Goal: Book appointment/travel/reservation

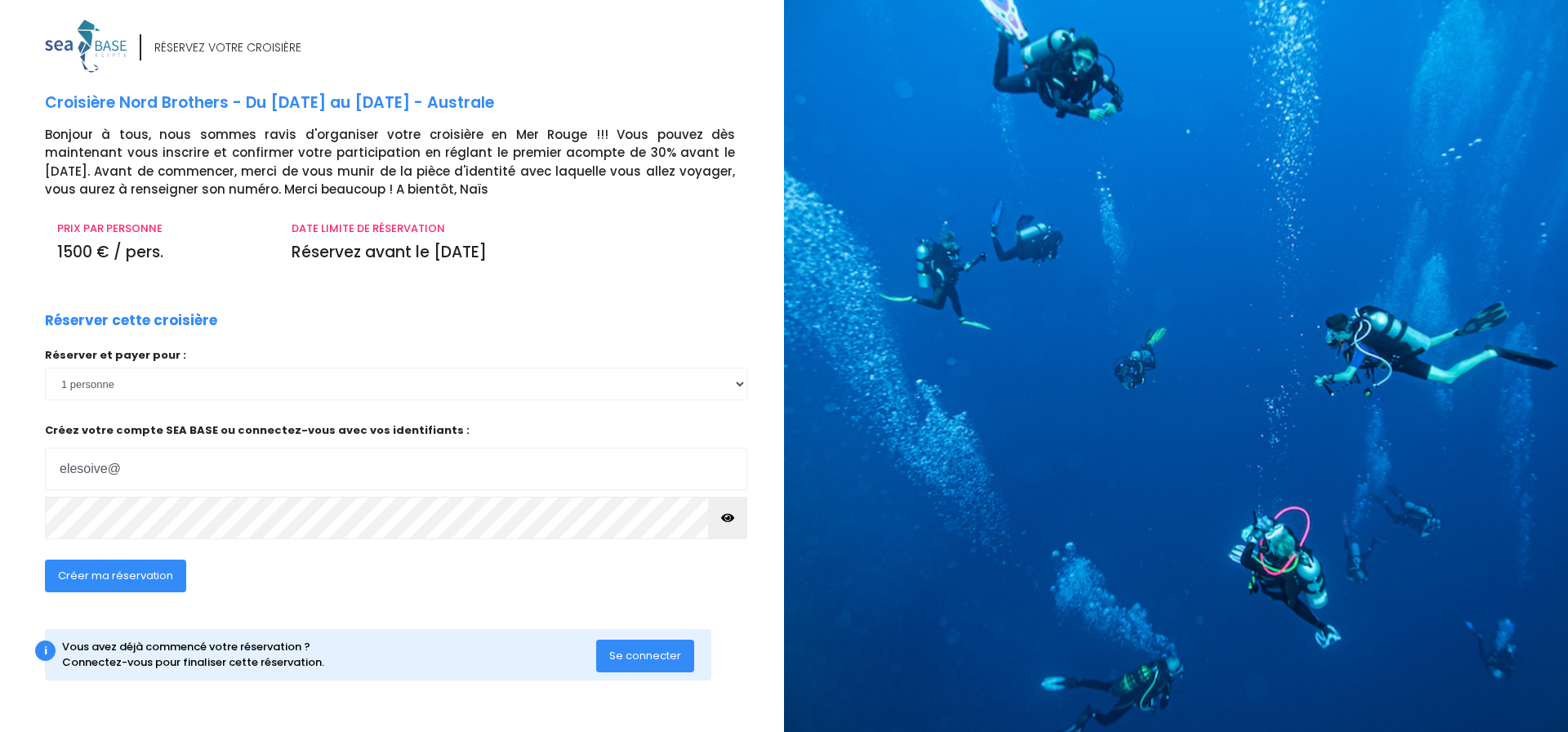
type input "elesoive@free.fr"
click at [729, 518] on icon "button" at bounding box center [727, 518] width 13 height 0
click at [132, 576] on span "Créer ma réservation" at bounding box center [116, 575] width 116 height 16
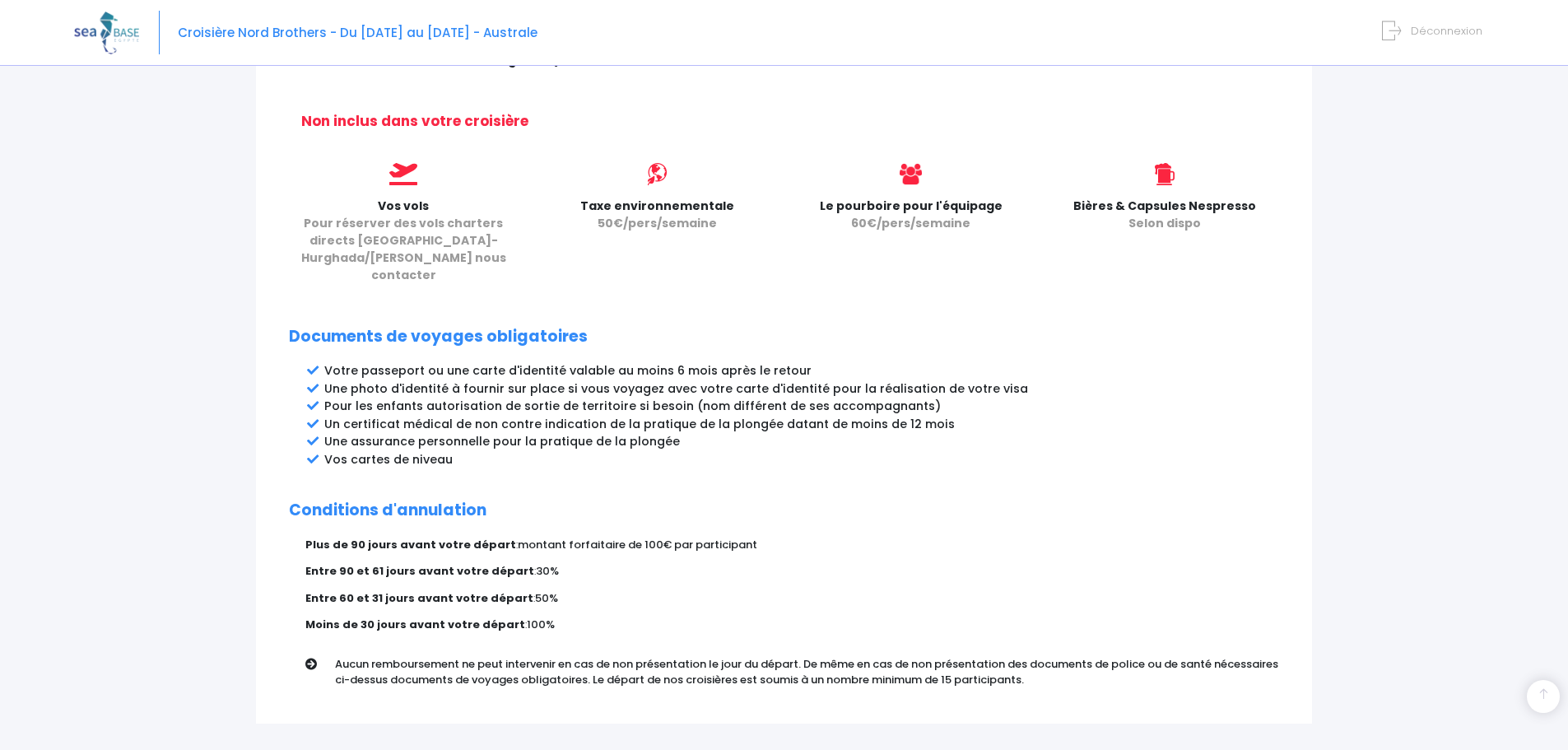
scroll to position [738, 0]
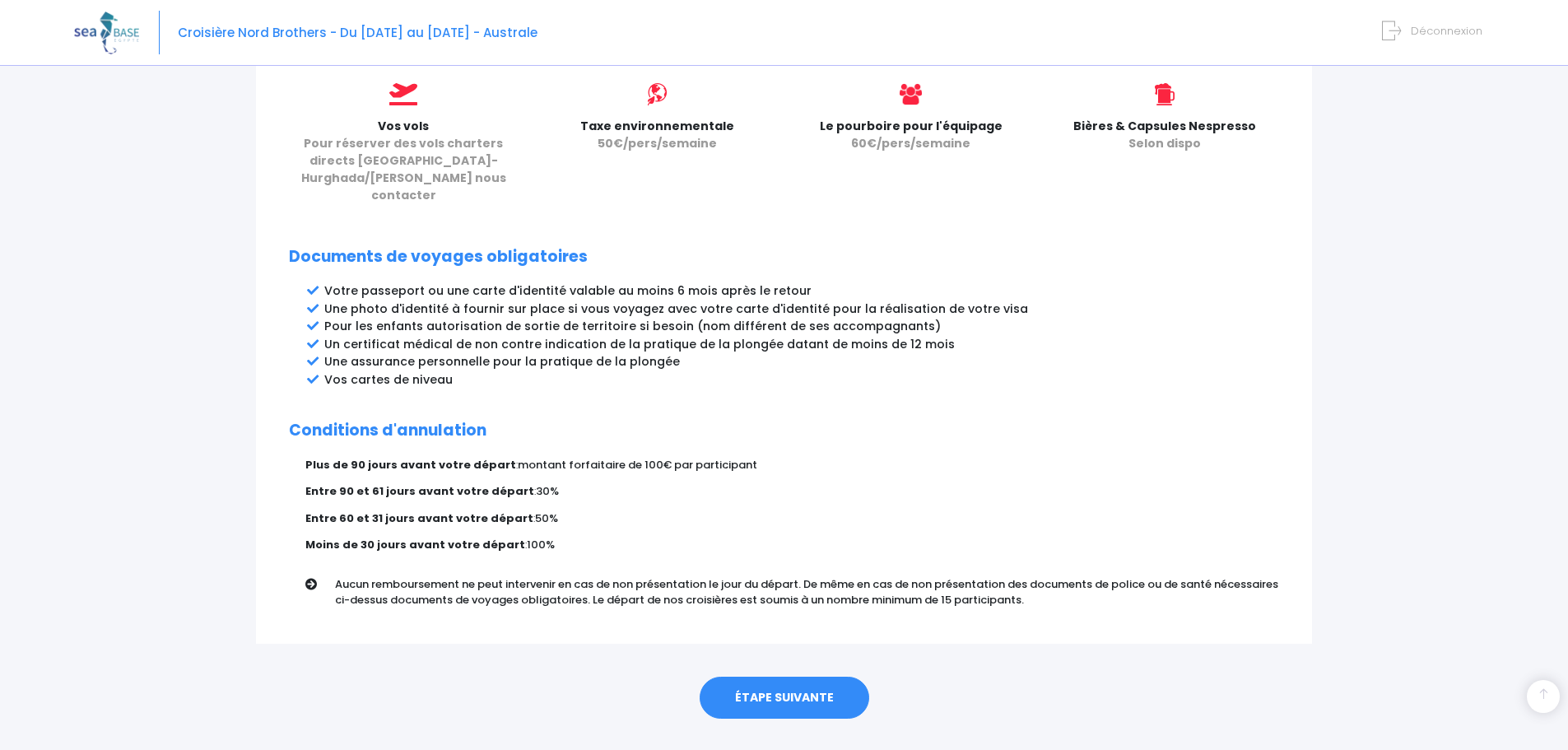
click at [794, 676] on link "ÉTAPE SUIVANTE" at bounding box center [784, 698] width 169 height 43
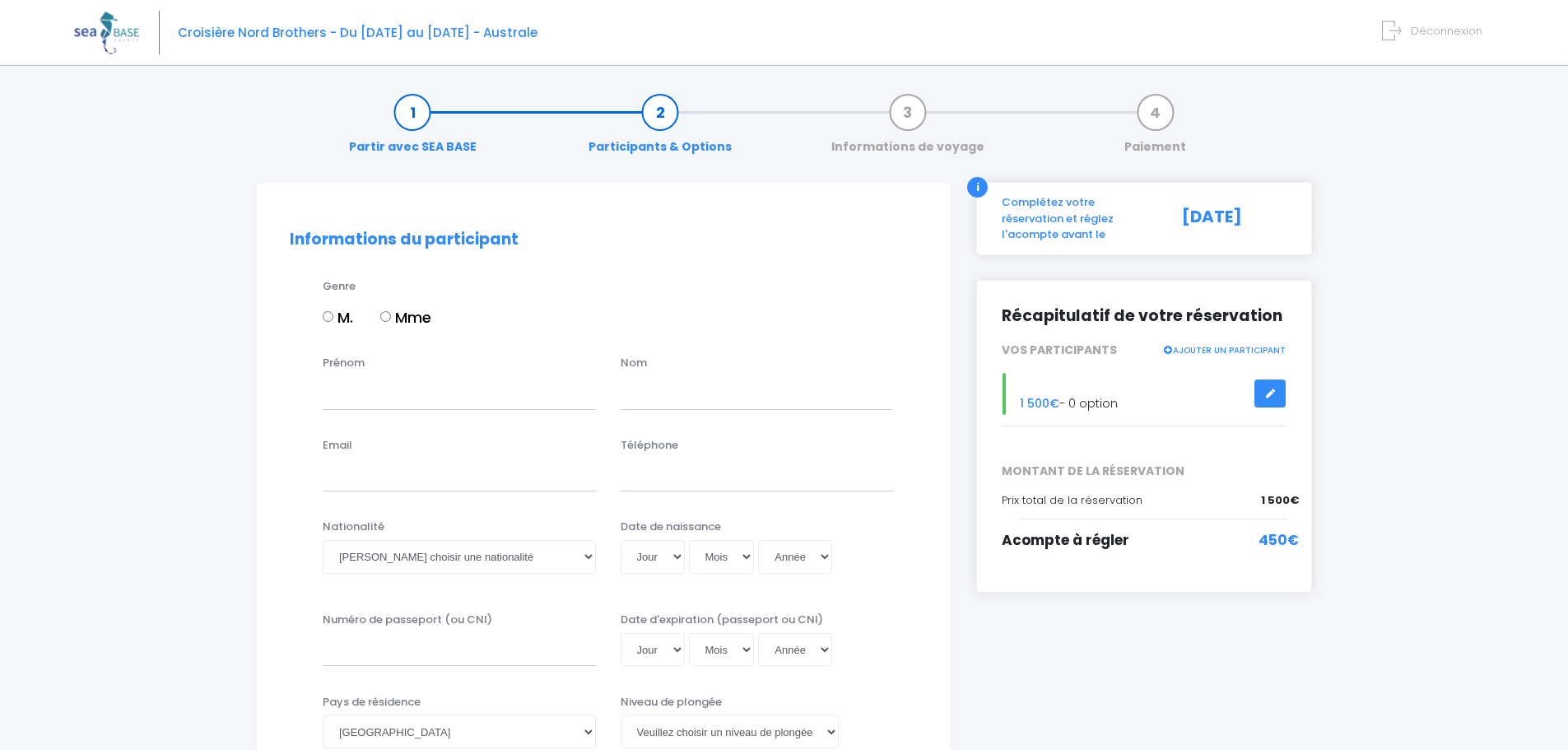
click at [329, 314] on input "M." at bounding box center [328, 316] width 11 height 11
radio input "true"
click at [343, 412] on div "Prénom Nom" at bounding box center [604, 387] width 652 height 65
click at [352, 402] on input "Prénom" at bounding box center [459, 392] width 273 height 33
type input "eric"
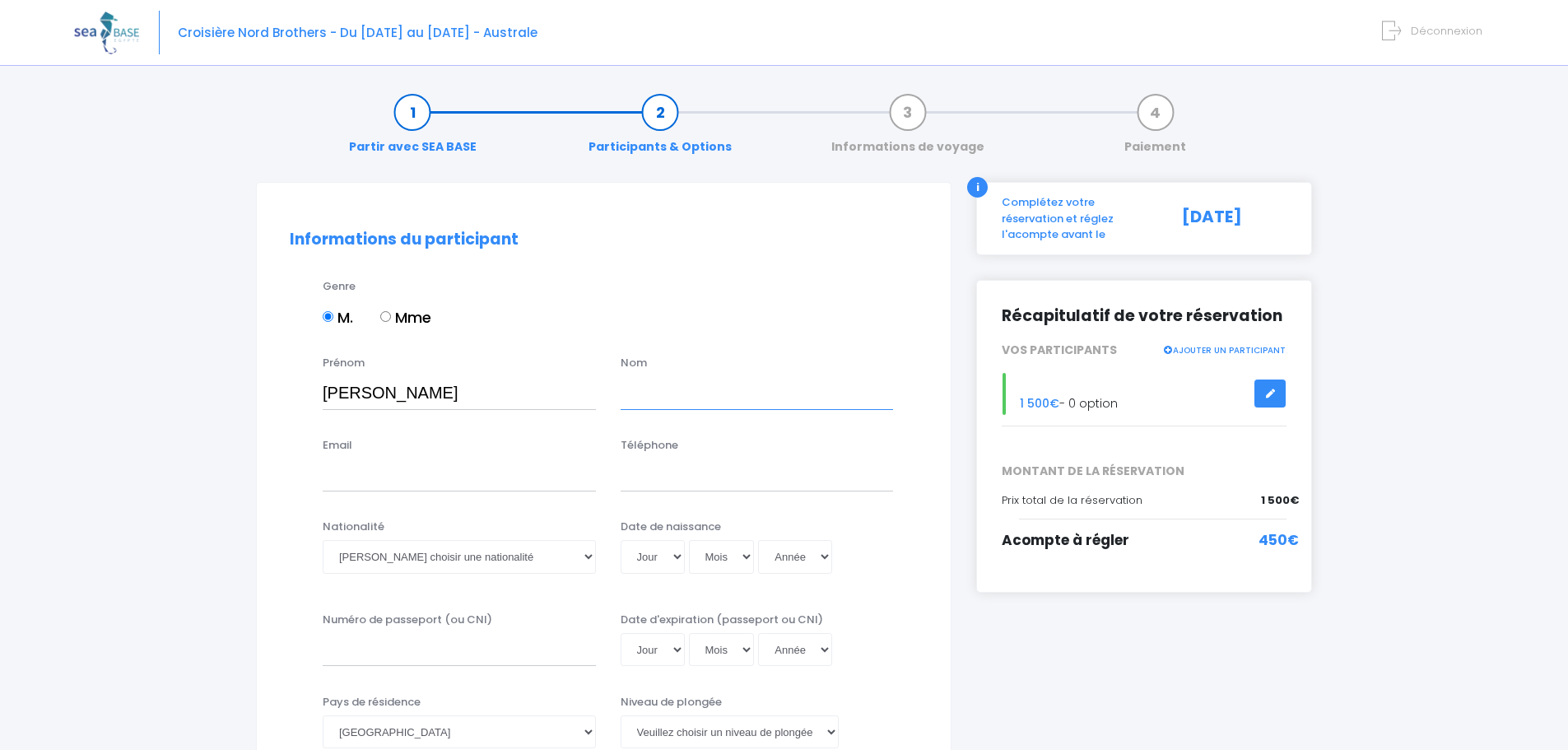
click at [699, 390] on input "text" at bounding box center [756, 392] width 273 height 33
type input "[PERSON_NAME]"
click at [356, 470] on input "Email" at bounding box center [459, 475] width 273 height 33
type input "elesoive@free.fr"
click at [706, 470] on input "Téléphone" at bounding box center [756, 475] width 273 height 33
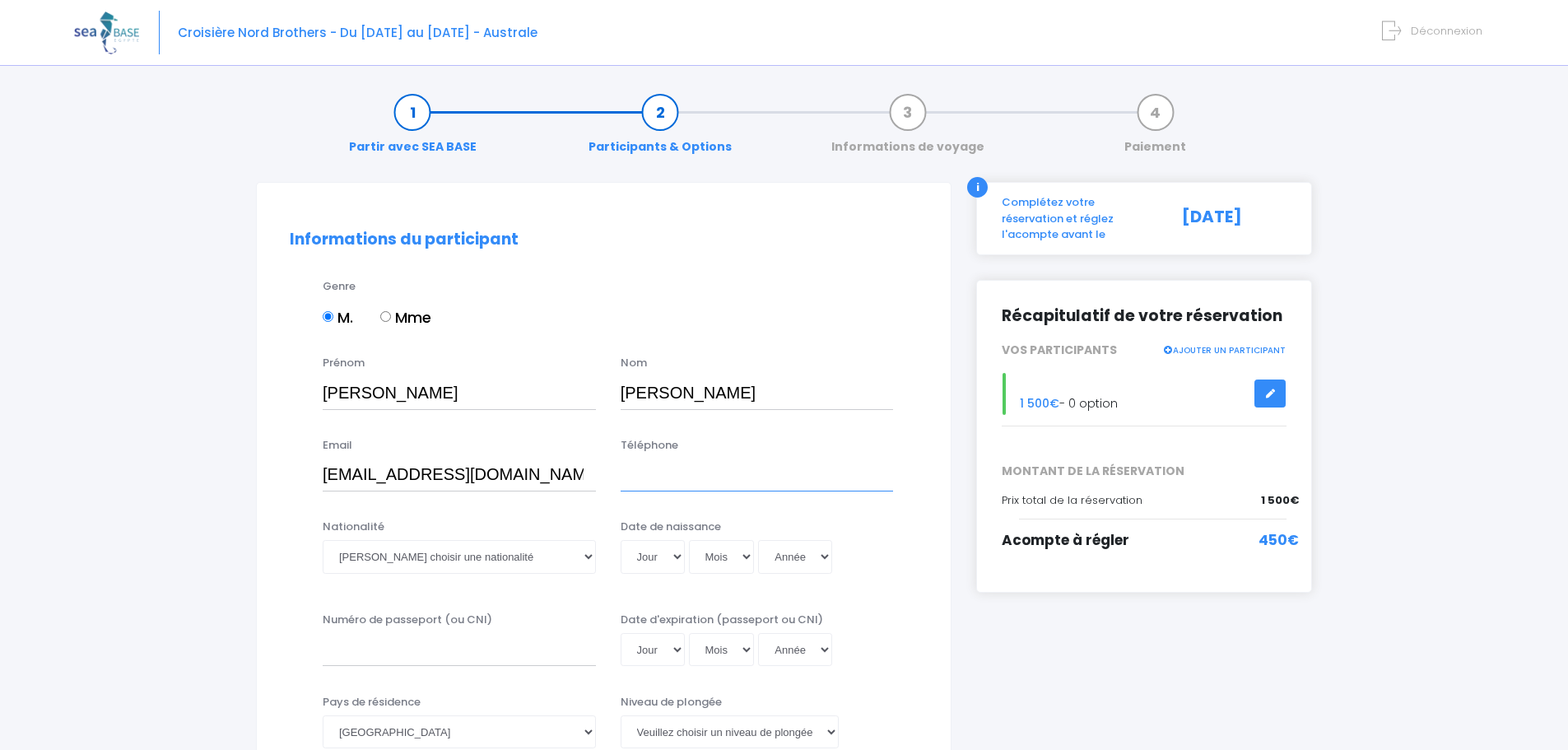
click at [706, 470] on input "Téléphone" at bounding box center [756, 475] width 273 height 33
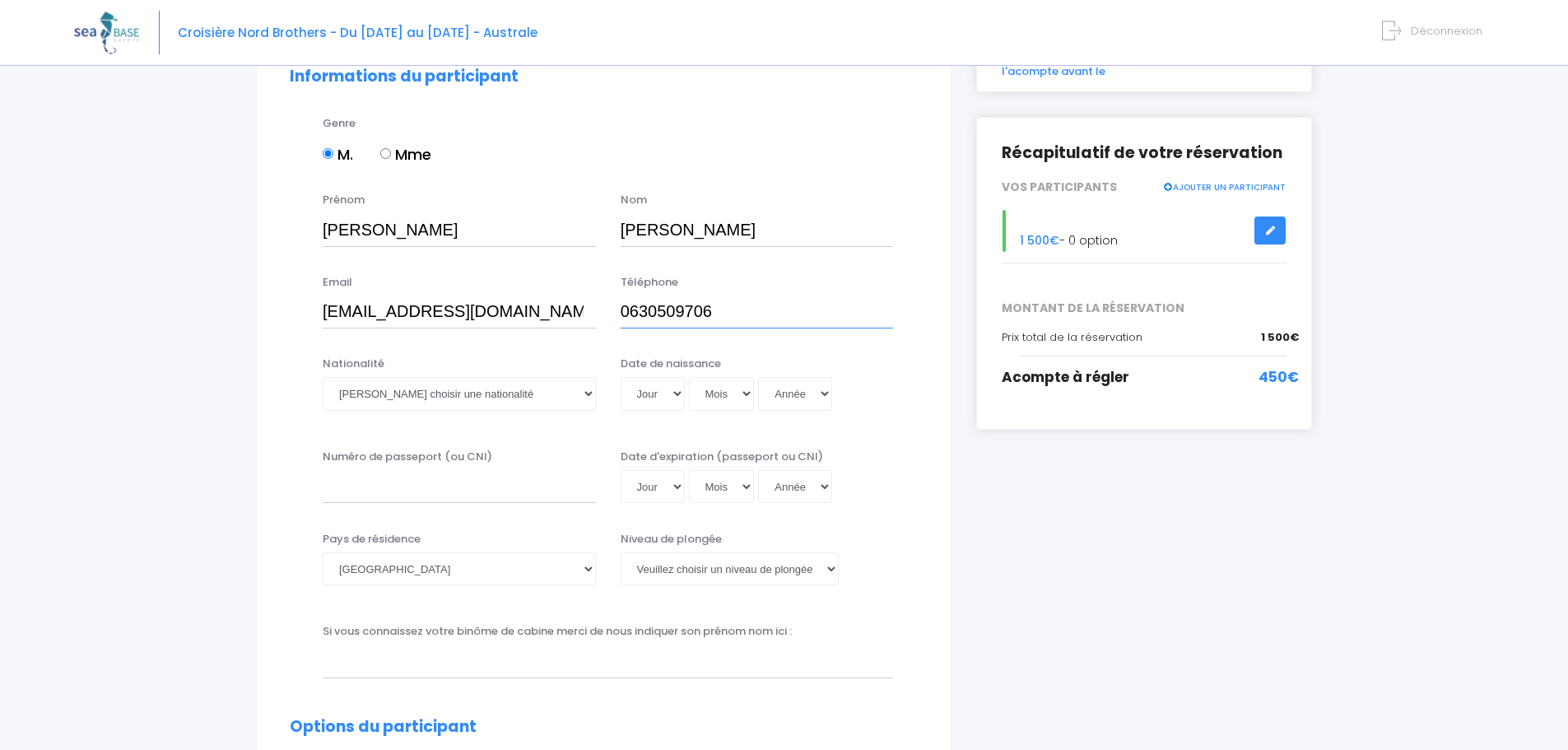
scroll to position [164, 0]
type input "0630509706"
click at [588, 390] on select "Veuillez choisir une nationalité Afghane Albanaise Algerienne Allemande America…" at bounding box center [459, 392] width 273 height 33
select select "Française"
click at [323, 375] on select "Veuillez choisir une nationalité Afghane Albanaise Algerienne Allemande America…" at bounding box center [459, 392] width 273 height 33
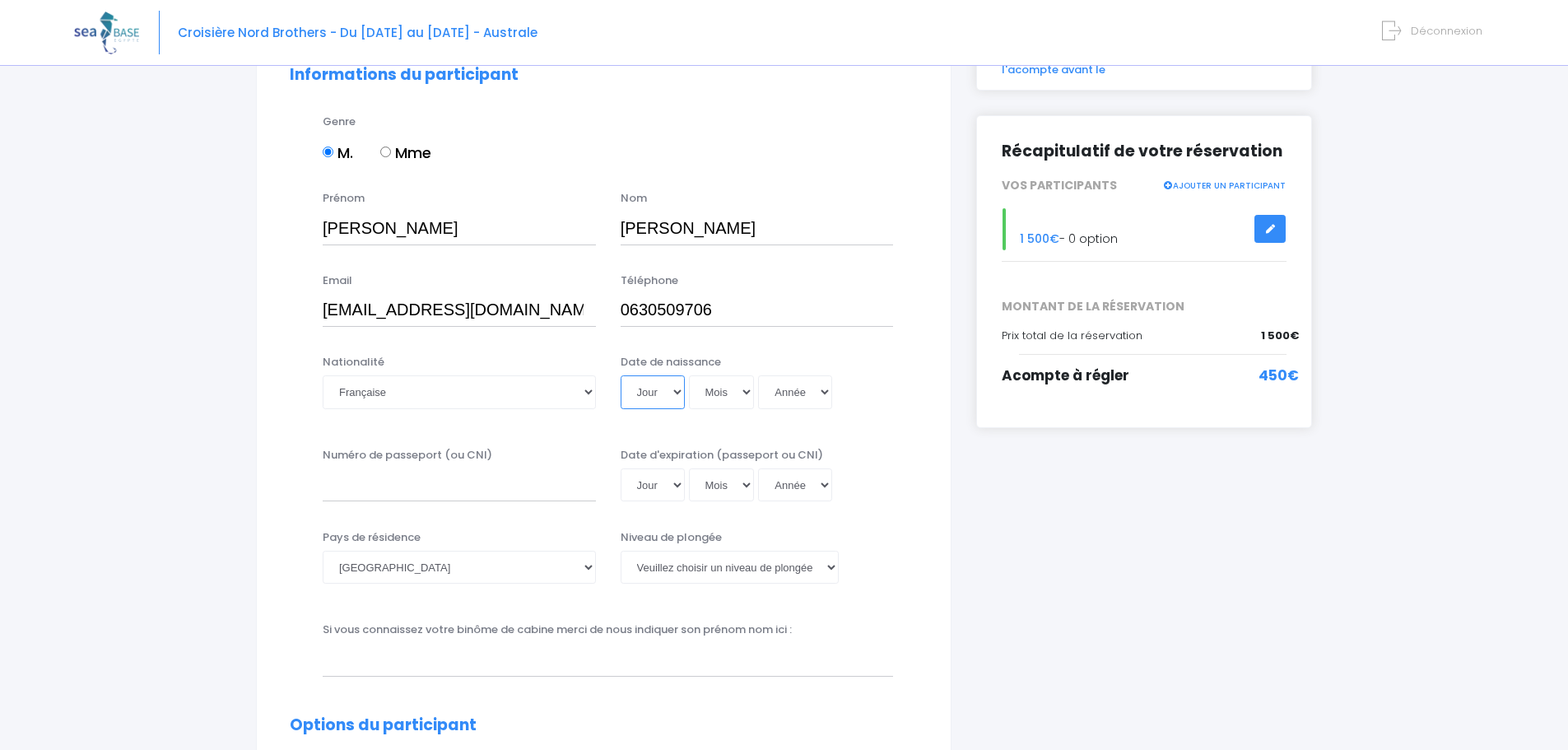
click at [675, 389] on select "Jour 01 02 03 04 05 06 07 08 09 10 11 12 13 14 15 16 17 18 19 20 21 22 23 24 25…" at bounding box center [652, 392] width 64 height 33
select select "16"
click at [620, 375] on select "Jour 01 02 03 04 05 06 07 08 09 10 11 12 13 14 15 16 17 18 19 20 21 22 23 24 25…" at bounding box center [652, 392] width 64 height 33
click at [746, 388] on select "Mois 01 02 03 04 05 06 07 08 09 10 11 12" at bounding box center [722, 392] width 66 height 33
select select "08"
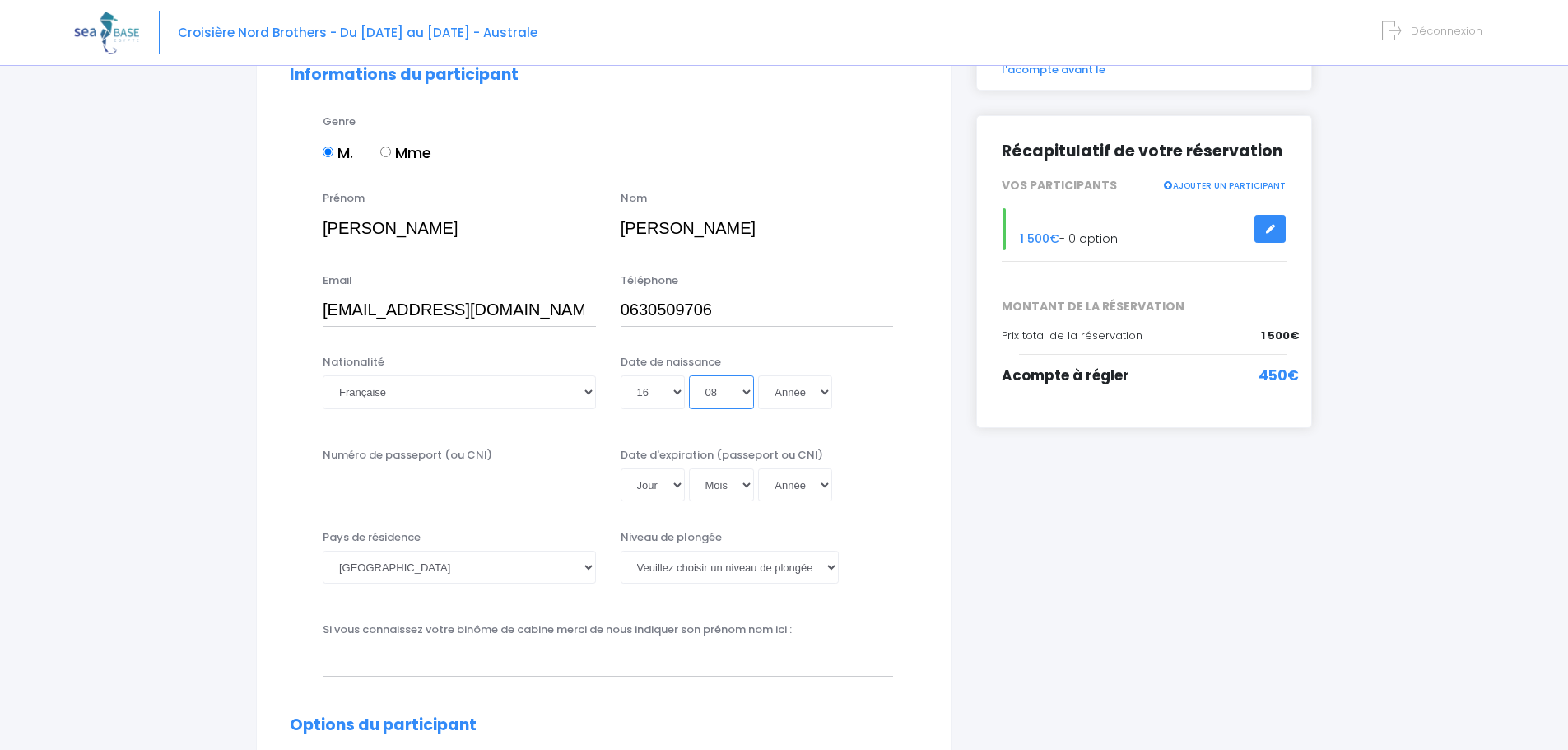
click at [689, 375] on select "Mois 01 02 03 04 05 06 07 08 09 10 11 12" at bounding box center [722, 392] width 66 height 33
click at [828, 388] on select "Année 2045 2044 2043 2042 2041 2040 2039 2038 2037 2036 2035 2034 2033 2032 203…" at bounding box center [795, 392] width 74 height 33
select select "1961"
click at [758, 375] on select "Année 2045 2044 2043 2042 2041 2040 2039 2038 2037 2036 2035 2034 2033 2032 203…" at bounding box center [795, 392] width 74 height 33
type input "1961-08-16"
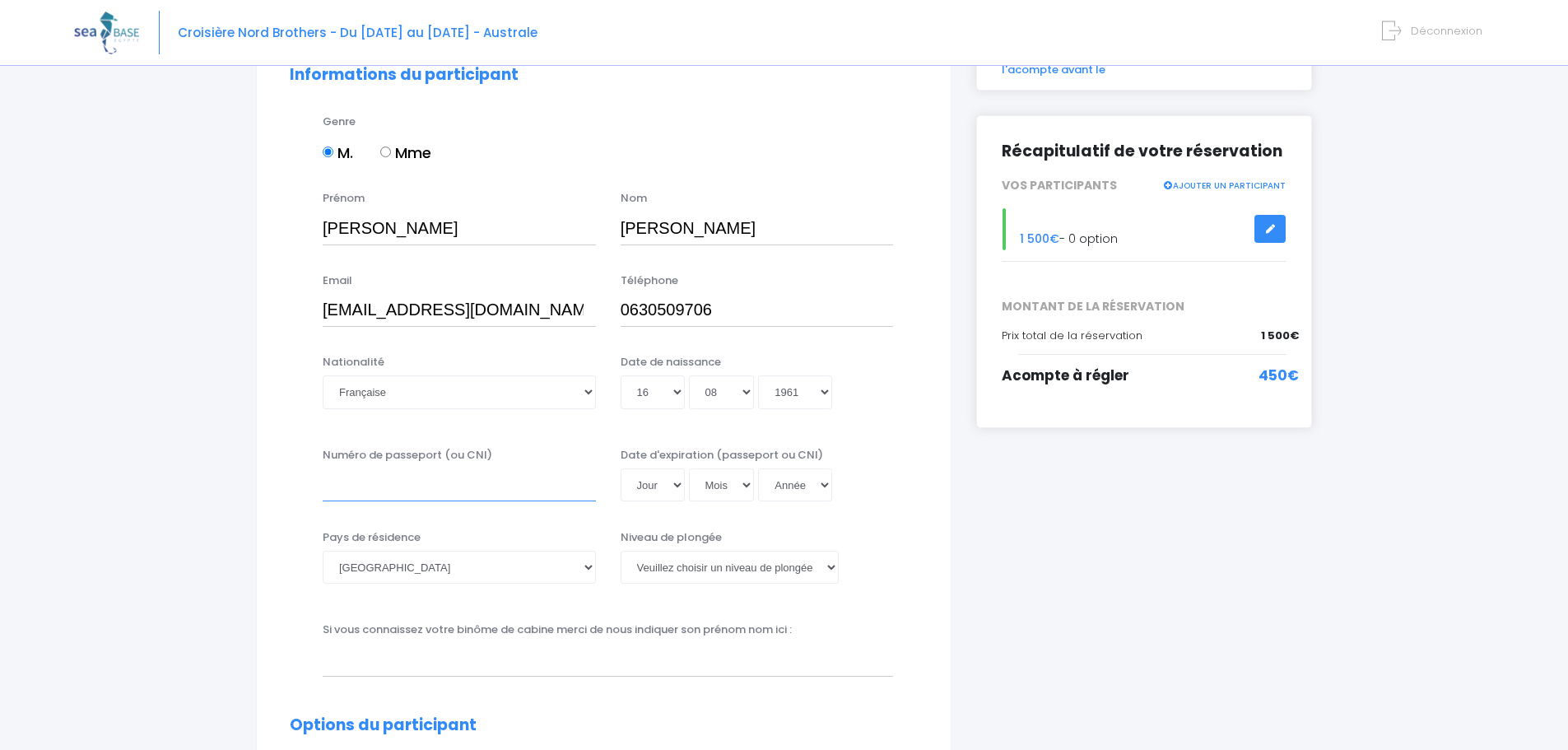
click at [372, 492] on input "Numéro de passeport (ou CNI)" at bounding box center [459, 485] width 273 height 33
type input "25AH41827"
click at [680, 483] on select "Jour 01 02 03 04 05 06 07 08 09 10 11 12 13 14 15 16 17 18 19 20 21 22 23 24 25…" at bounding box center [652, 485] width 64 height 33
select select "11"
click at [620, 468] on select "Jour 01 02 03 04 05 06 07 08 09 10 11 12 13 14 15 16 17 18 19 20 21 22 23 24 25…" at bounding box center [652, 485] width 64 height 33
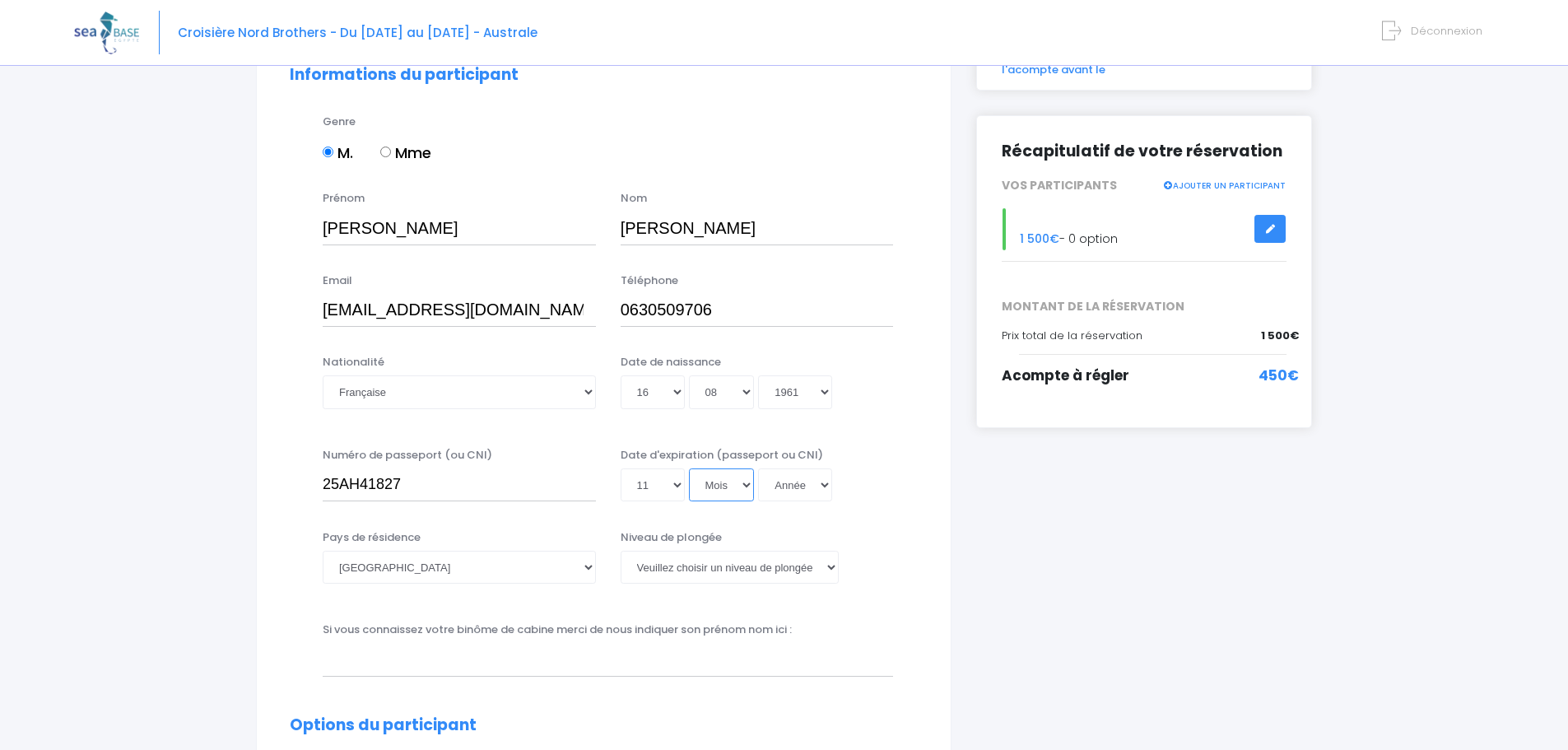
click at [746, 482] on select "Mois 01 02 03 04 05 06 07 08 09 10 11 12" at bounding box center [722, 485] width 66 height 33
select select "02"
click at [689, 468] on select "Mois 01 02 03 04 05 06 07 08 09 10 11 12" at bounding box center [722, 485] width 66 height 33
click at [825, 487] on select "Année 2045 2044 2043 2042 2041 2040 2039 2038 2037 2036 2035 2034 2033 2032 203…" at bounding box center [795, 485] width 74 height 33
select select "2035"
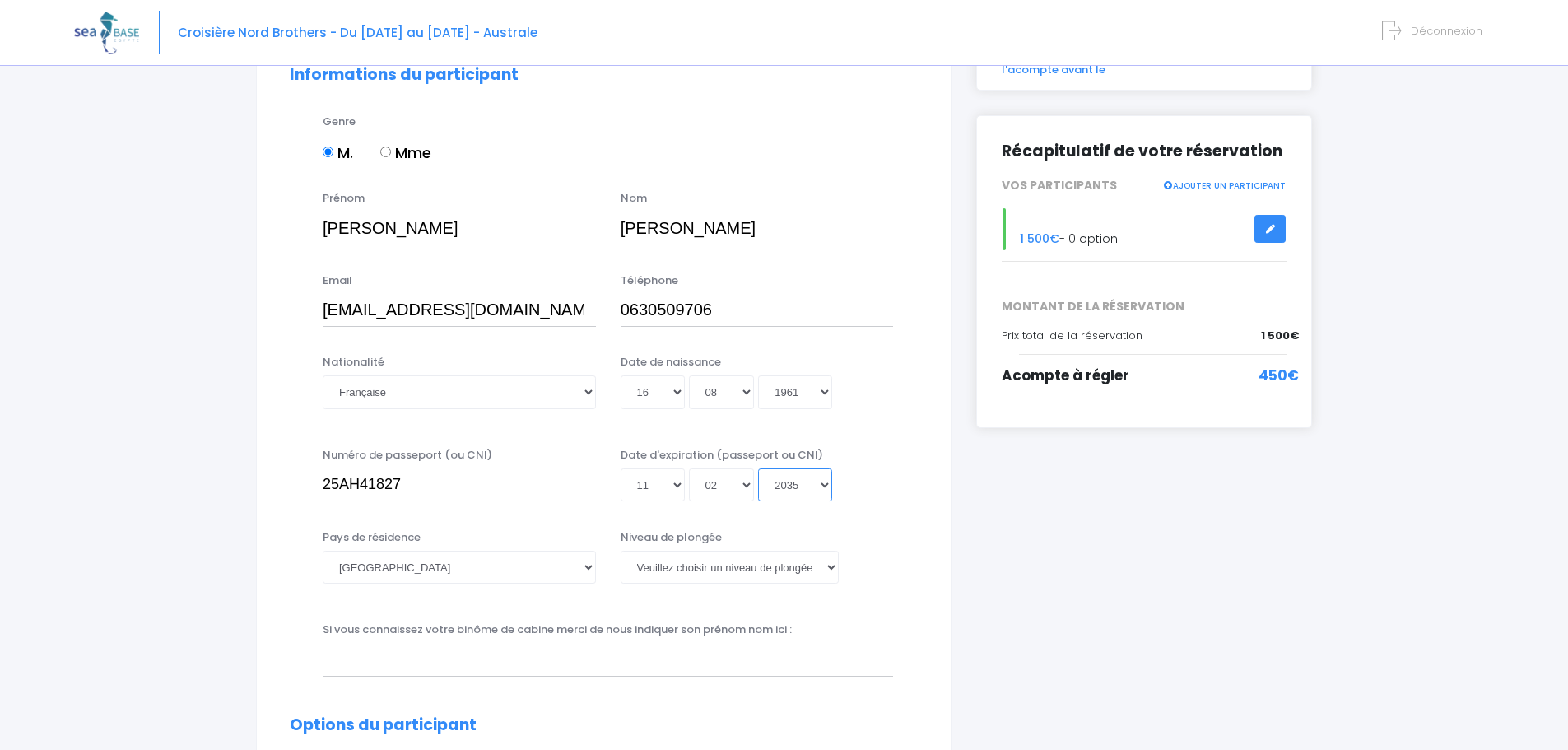
click at [758, 468] on select "Année 2045 2044 2043 2042 2041 2040 2039 2038 2037 2036 2035 2034 2033 2032 203…" at bounding box center [795, 485] width 74 height 33
type input "2035-02-11"
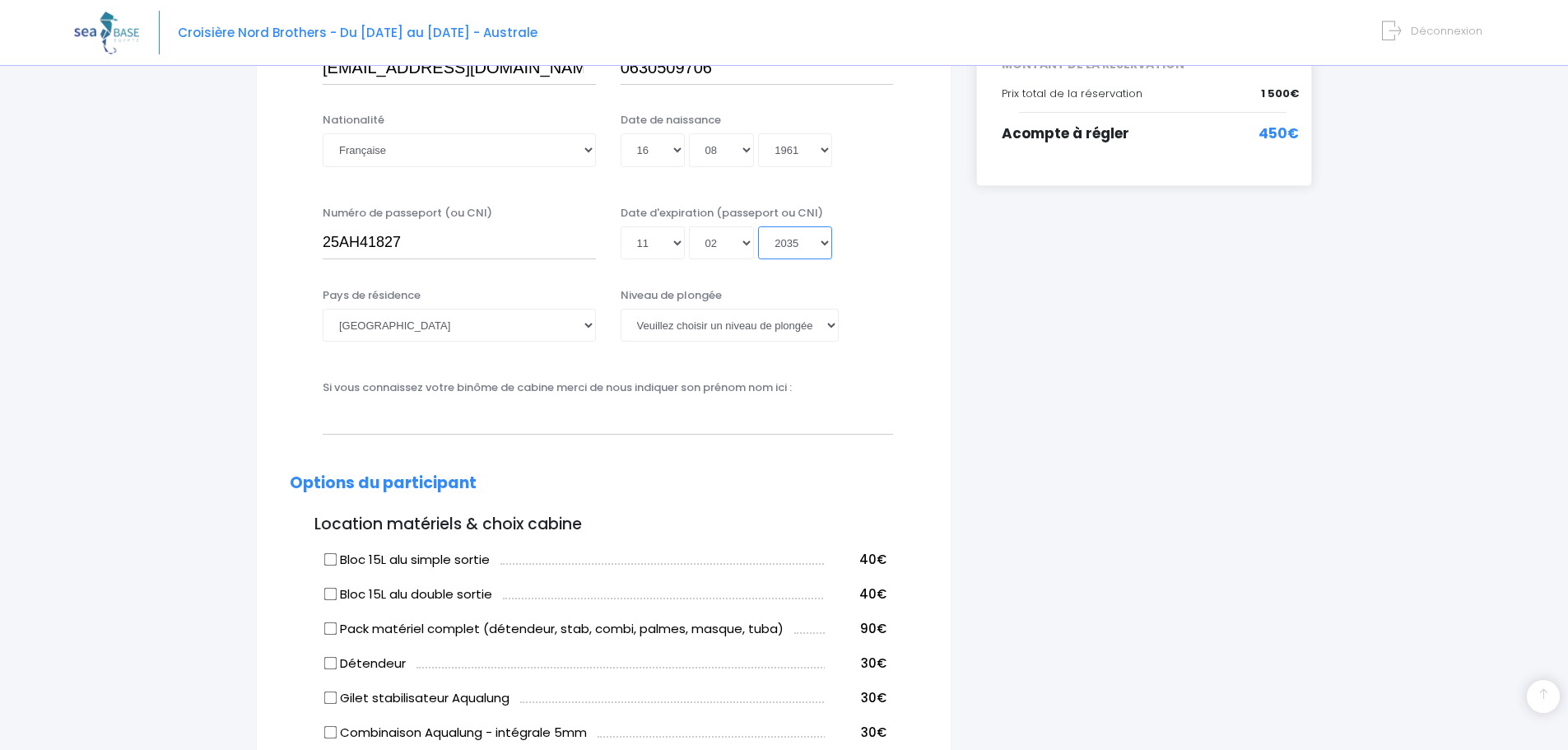
scroll to position [411, 0]
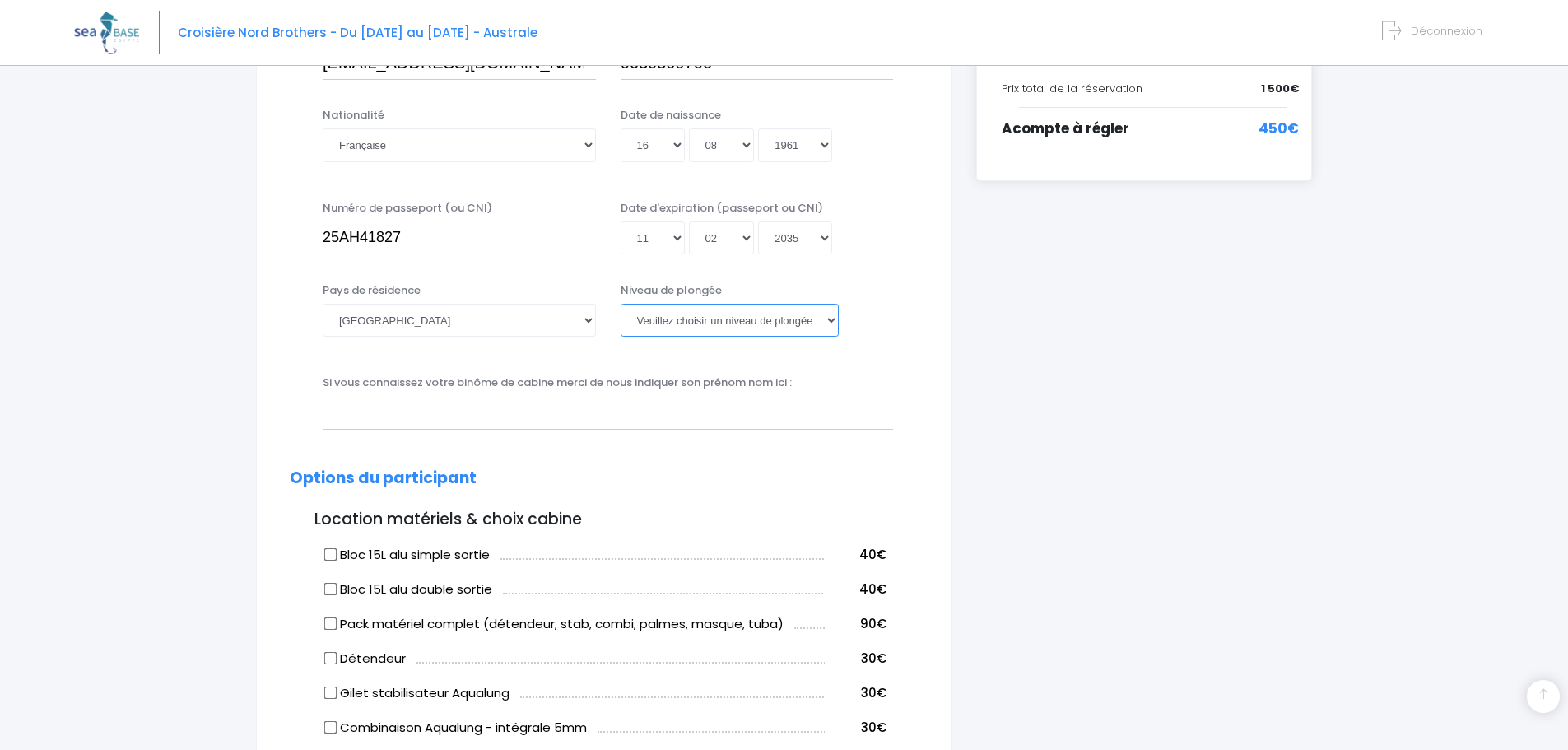
click at [828, 318] on select "Veuillez choisir un niveau de plongée Non plongeur Junior OW diver Adventure OW…" at bounding box center [729, 320] width 218 height 33
select select "N2"
click at [620, 304] on select "Veuillez choisir un niveau de plongée Non plongeur Junior OW diver Adventure OW…" at bounding box center [729, 320] width 218 height 33
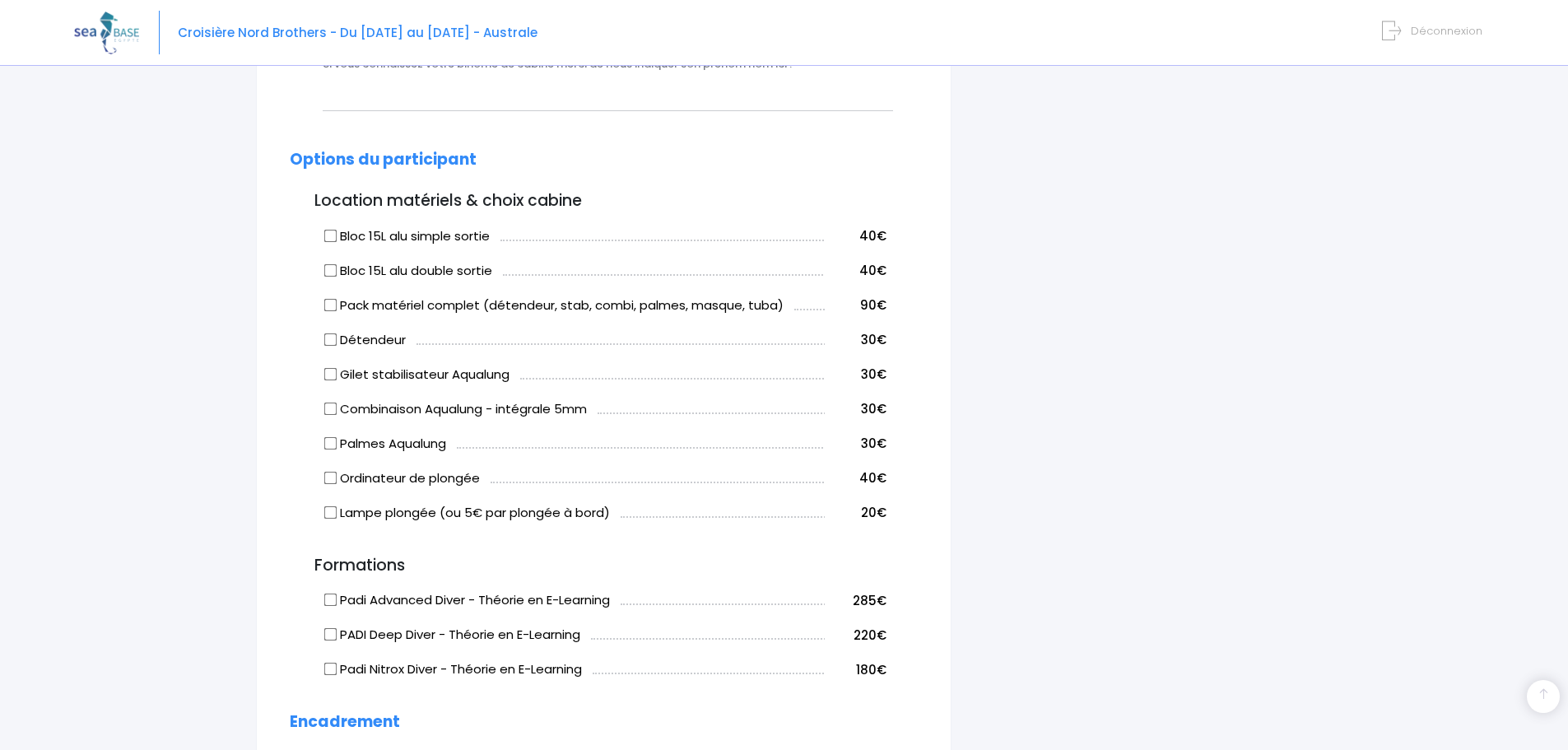
scroll to position [741, 0]
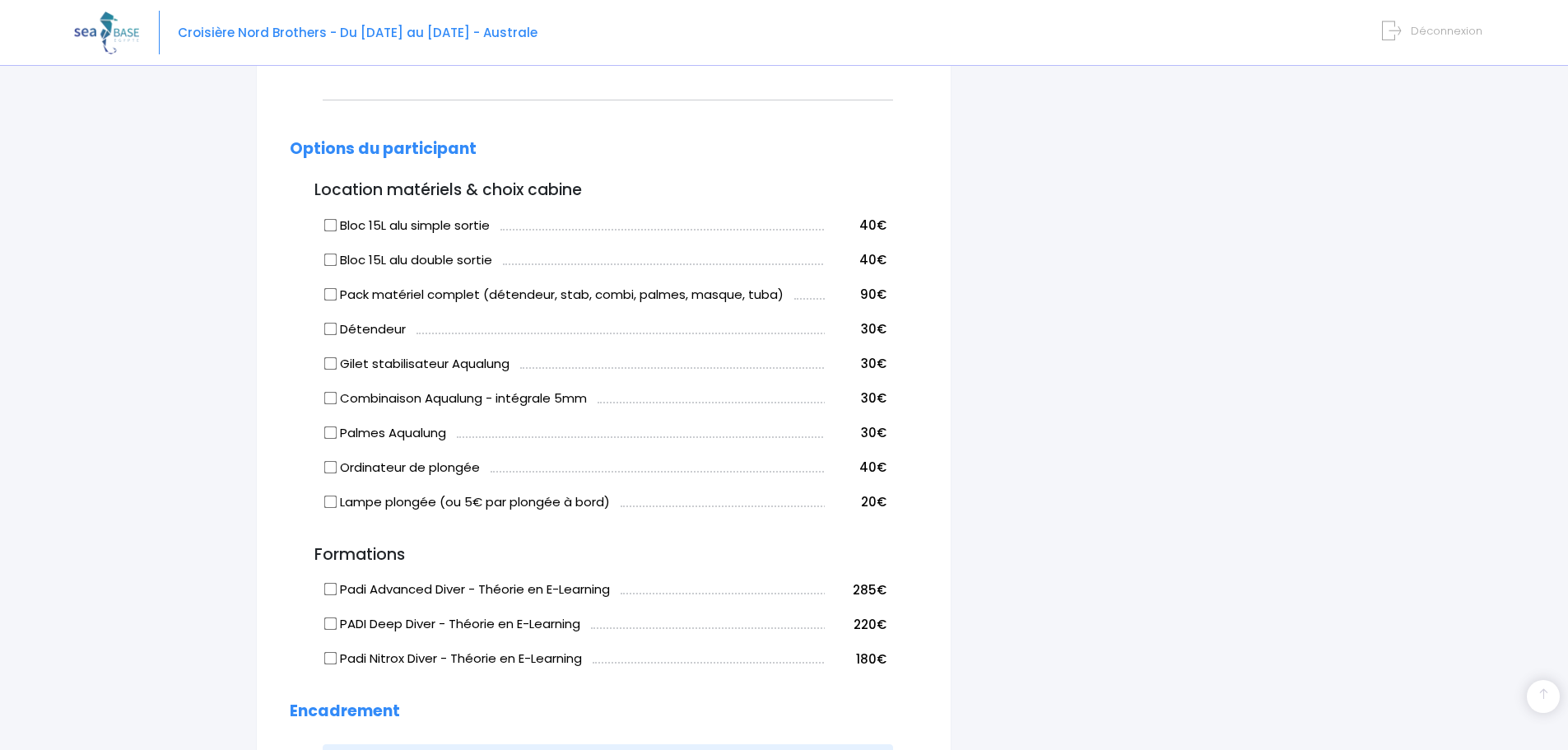
click at [330, 225] on input "Bloc 15L alu simple sortie" at bounding box center [331, 225] width 13 height 13
checkbox input "true"
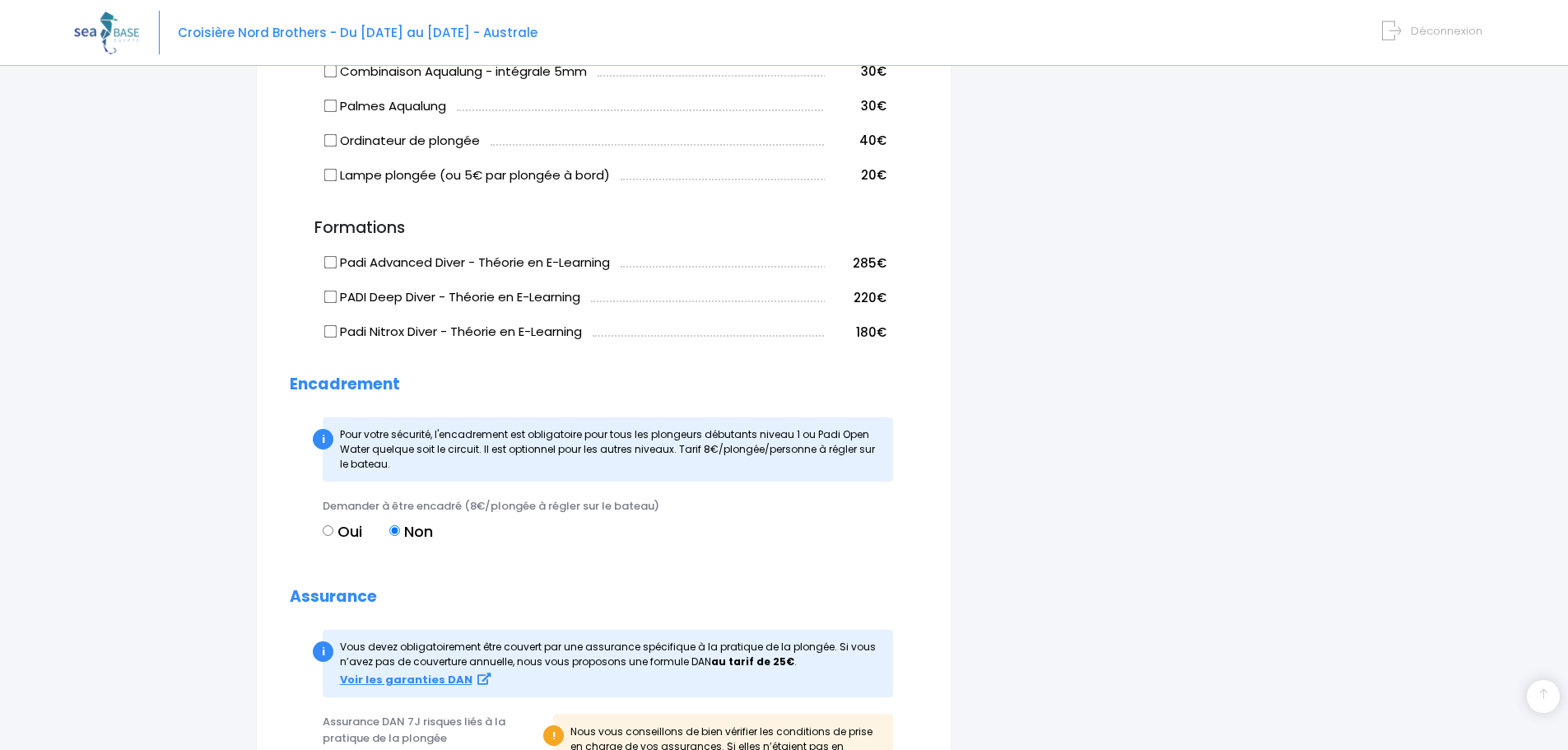
scroll to position [1562, 0]
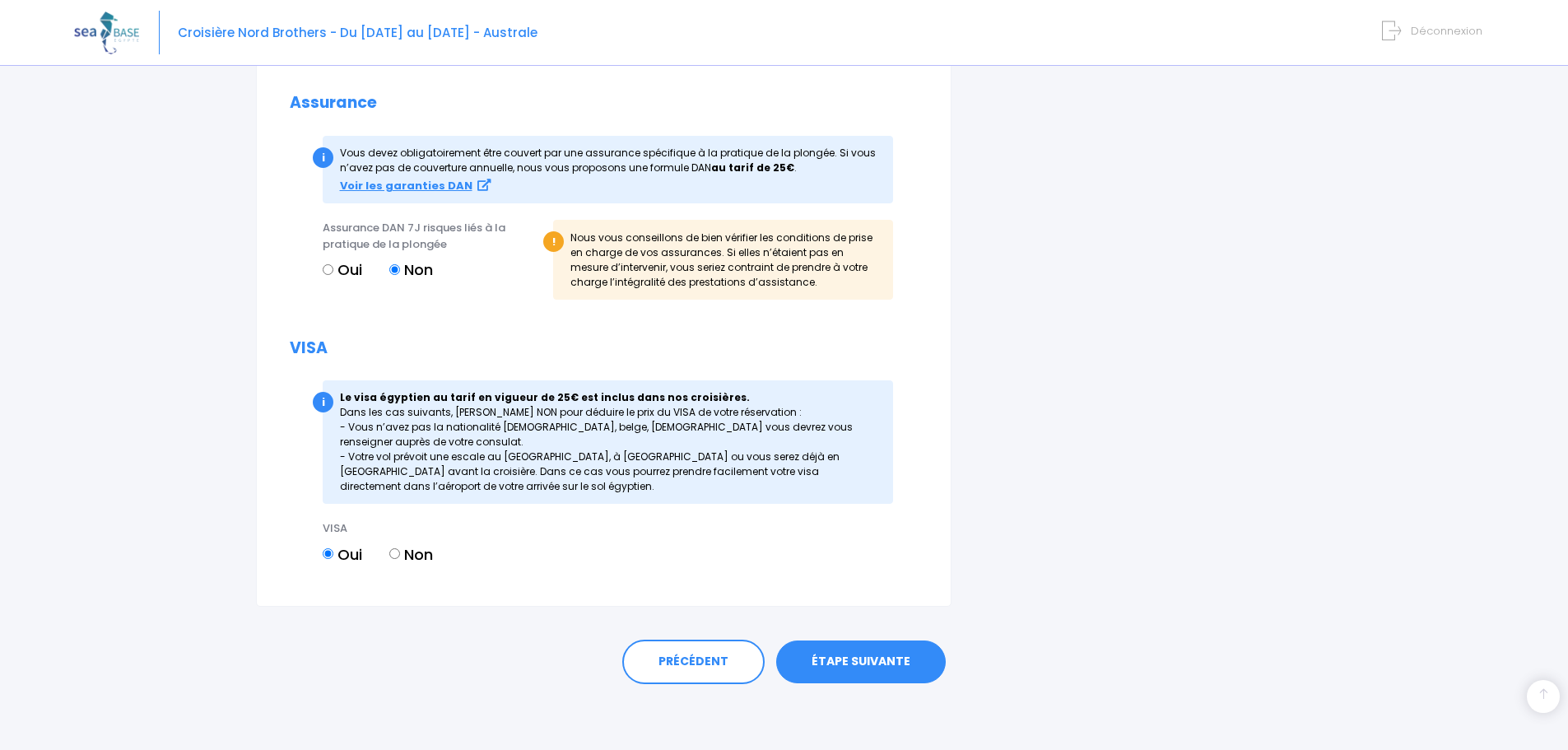
click at [864, 660] on link "ÉTAPE SUIVANTE" at bounding box center [860, 662] width 169 height 43
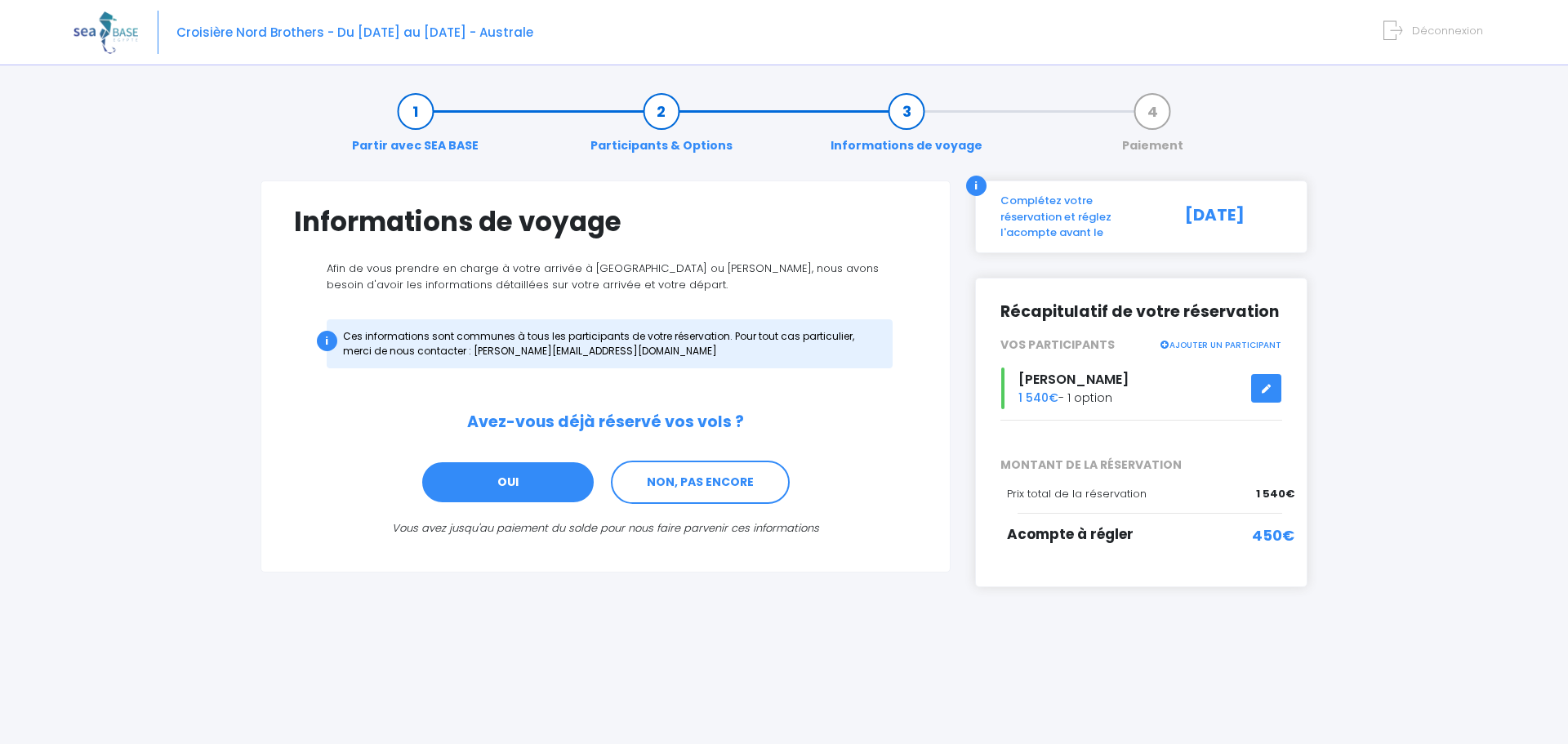
click at [523, 485] on link "OUI" at bounding box center [507, 483] width 174 height 44
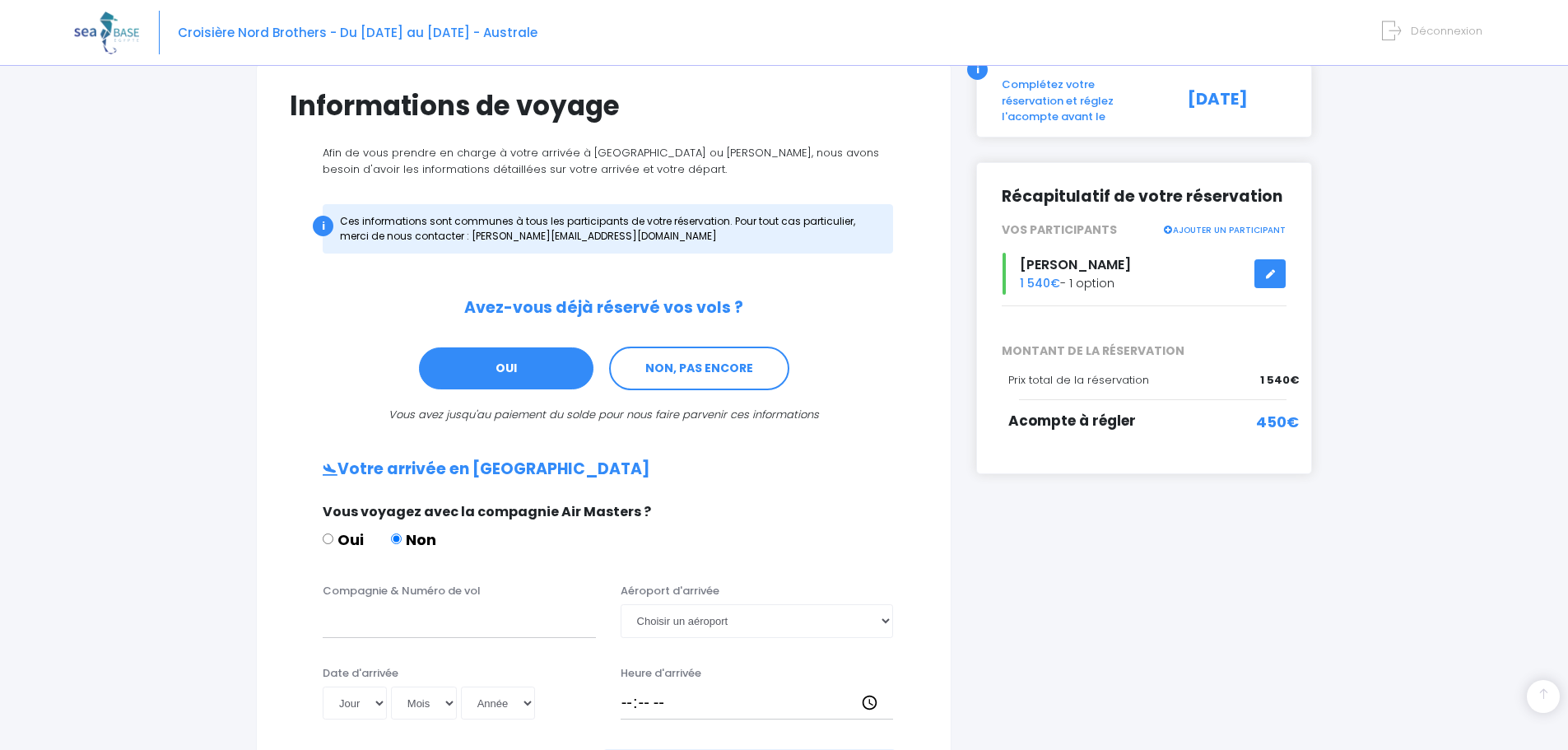
scroll to position [84, 0]
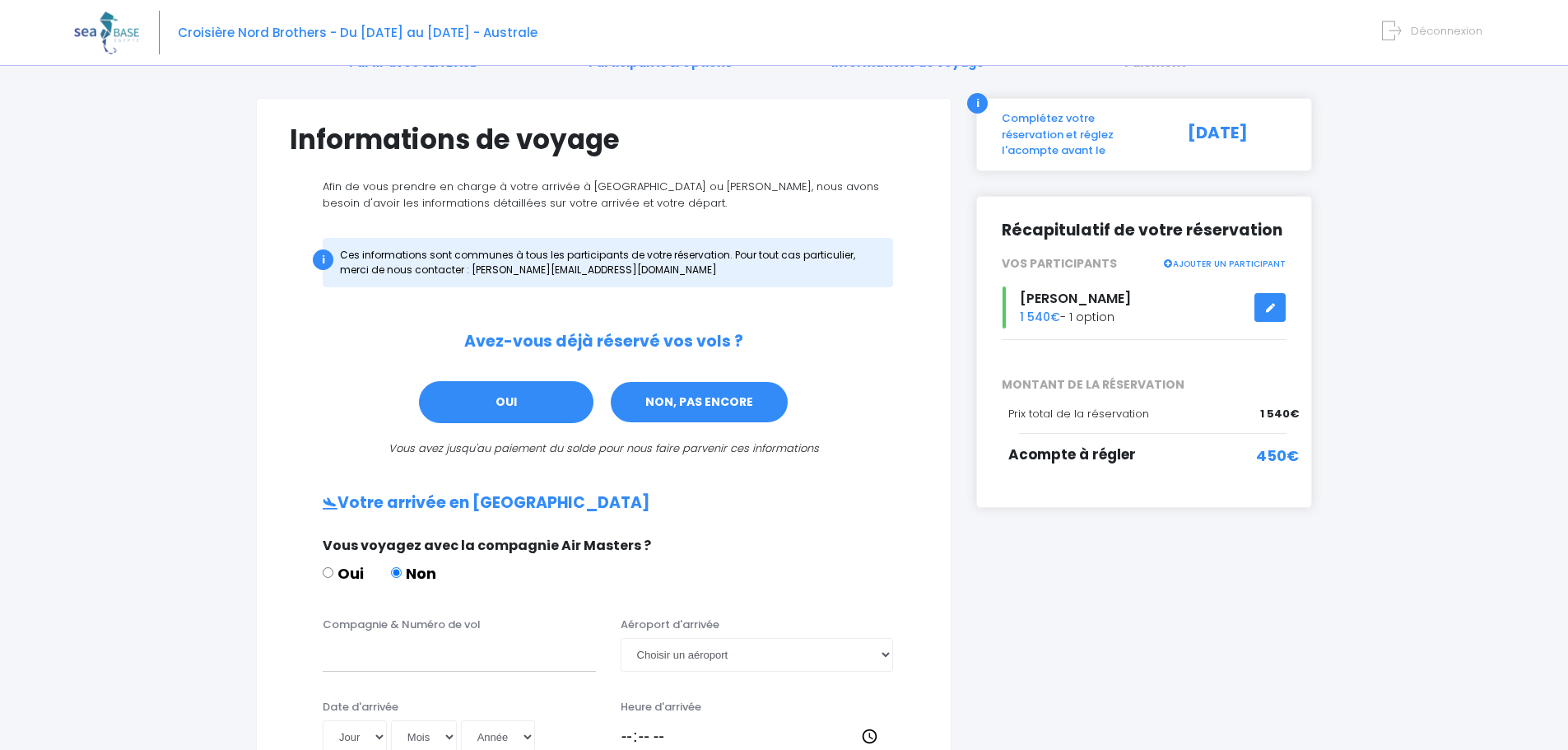
click at [713, 405] on link "NON, PAS ENCORE" at bounding box center [699, 402] width 180 height 45
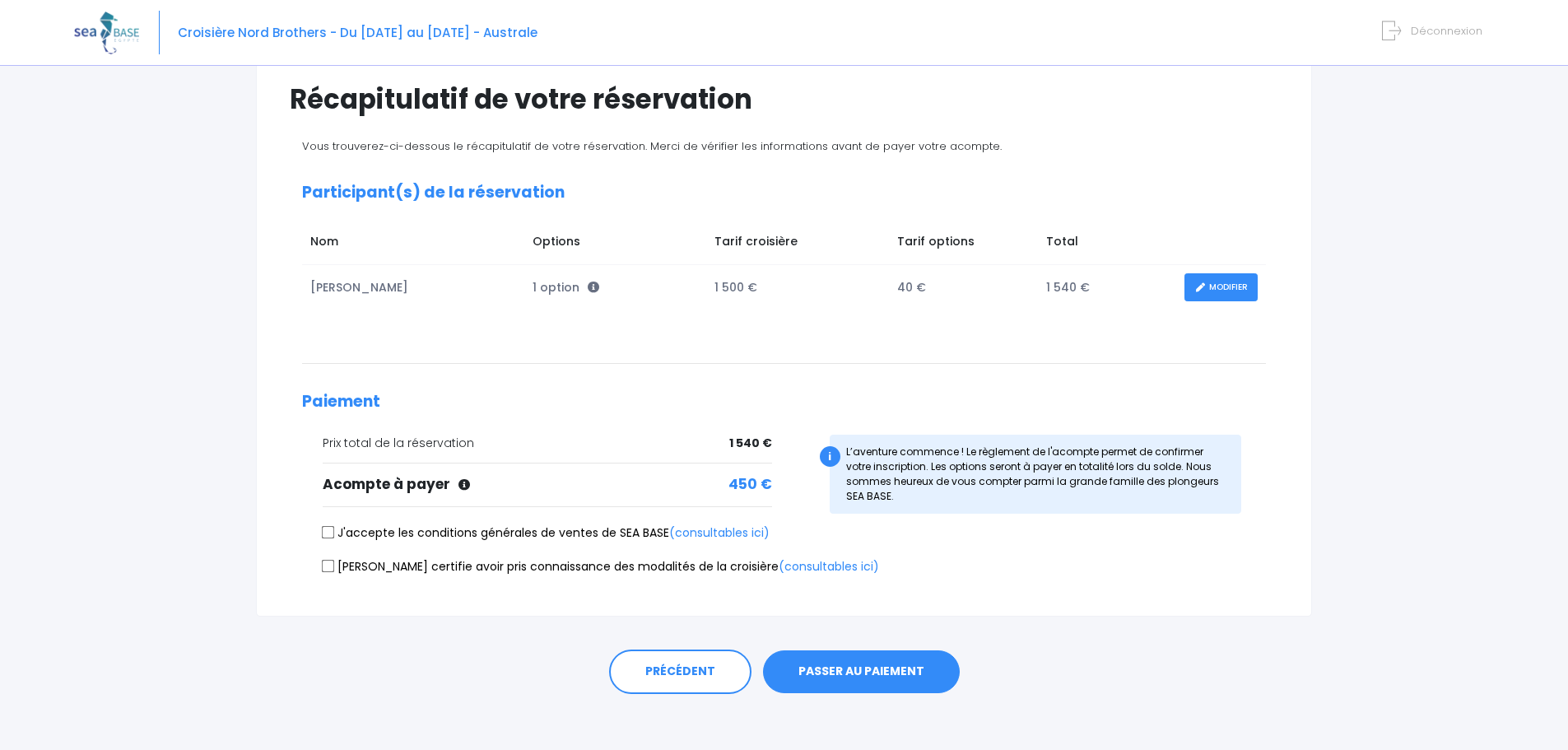
scroll to position [134, 0]
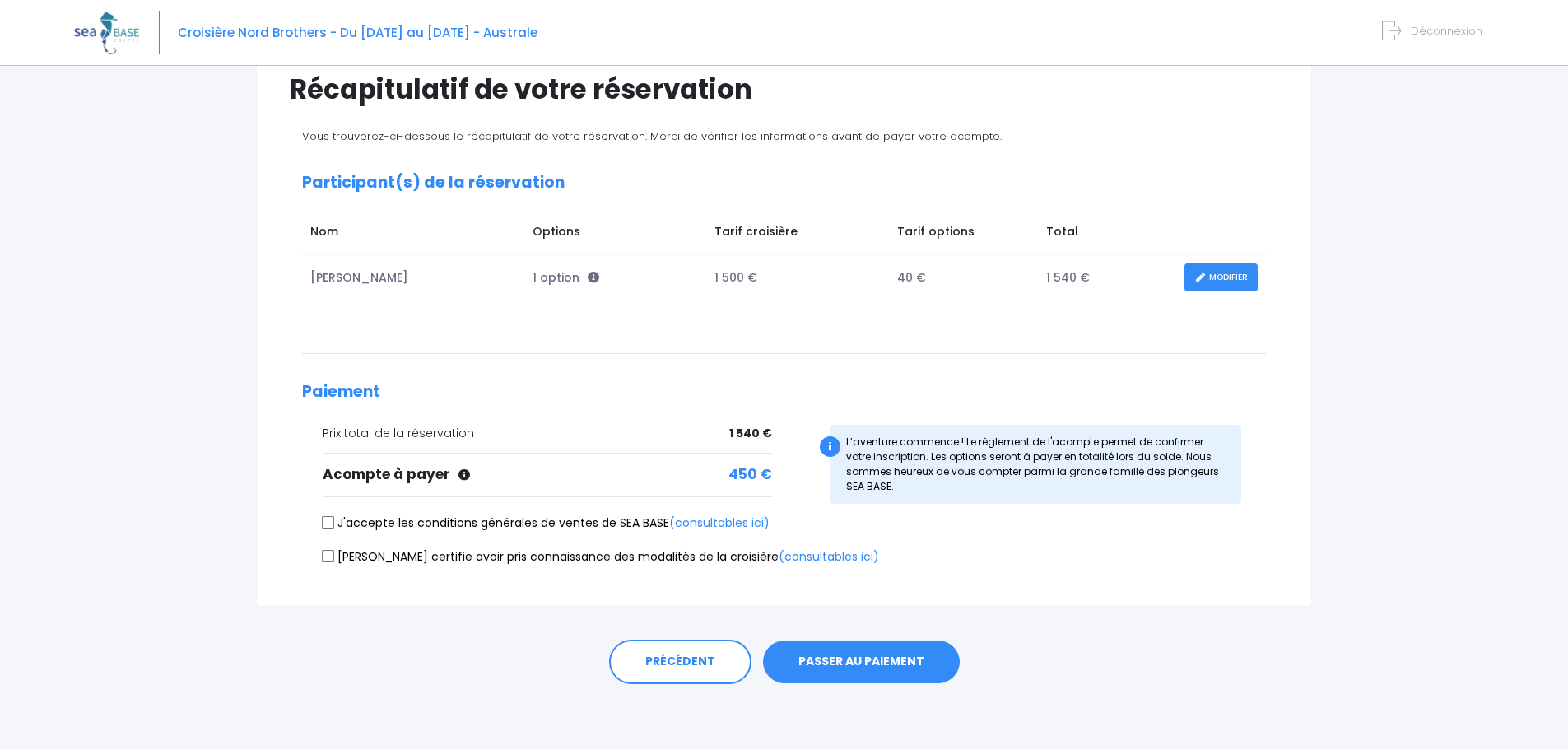
click at [329, 520] on input "J'accepte les conditions générales de ventes de SEA BASE (consultables ici)" at bounding box center [329, 523] width 13 height 13
checkbox input "true"
click at [326, 559] on input "[PERSON_NAME] certifie avoir pris connaissance des modalités de la croisière (c…" at bounding box center [329, 556] width 13 height 13
checkbox input "true"
click at [852, 657] on button "PASSER AU PAIEMENT" at bounding box center [861, 662] width 197 height 43
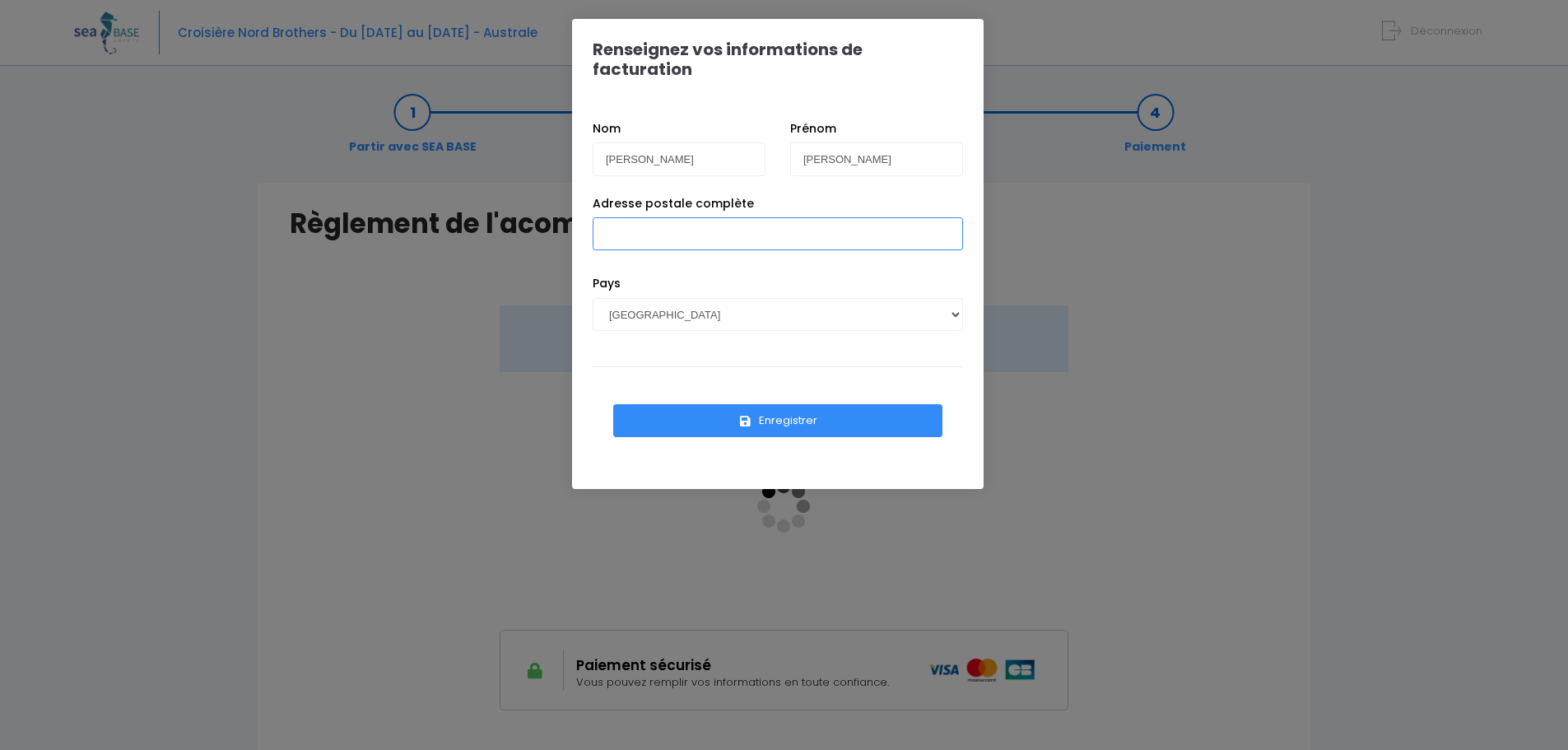
click at [675, 217] on input "Adresse postale complète" at bounding box center [778, 234] width 370 height 33
click at [628, 217] on input "[STREET_ADDRESS]" at bounding box center [778, 234] width 370 height 33
click at [664, 217] on input "[GEOGRAPHIC_DATA]" at bounding box center [778, 234] width 370 height 33
type input "[STREET_ADDRESS]"
click at [782, 404] on button "Enregistrer" at bounding box center [777, 420] width 329 height 33
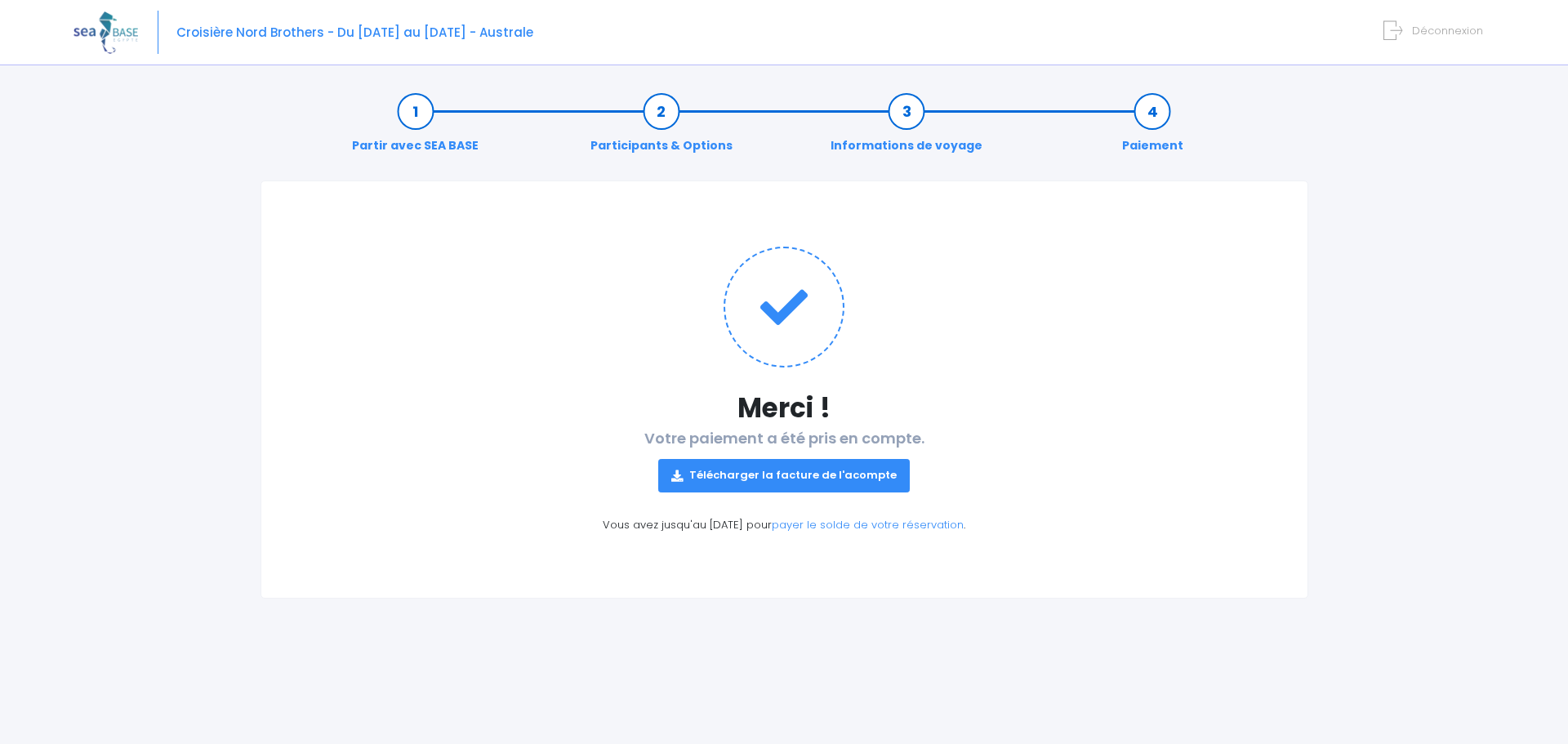
click at [785, 472] on link "Télécharger la facture de l'acompte" at bounding box center [783, 475] width 252 height 33
